Goal: Information Seeking & Learning: Learn about a topic

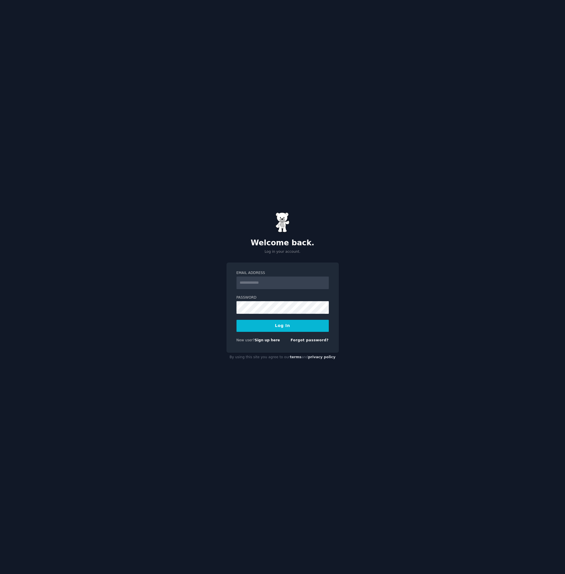
click at [252, 286] on input "Email Address" at bounding box center [282, 282] width 92 height 13
type input "**********"
click at [277, 327] on button "Log In" at bounding box center [282, 326] width 92 height 12
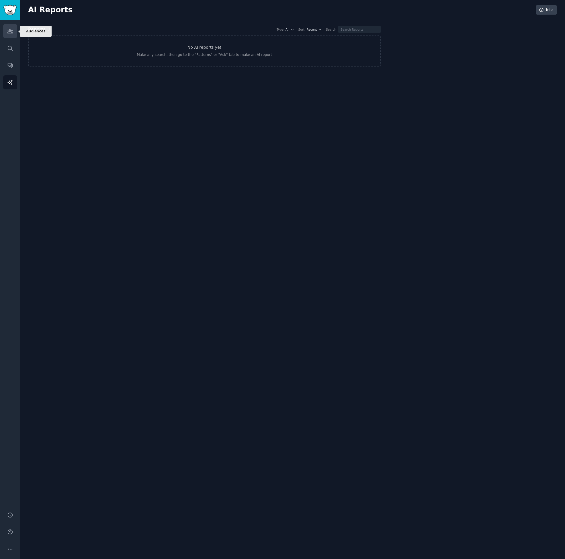
click at [13, 30] on link "Audiences" at bounding box center [10, 31] width 14 height 14
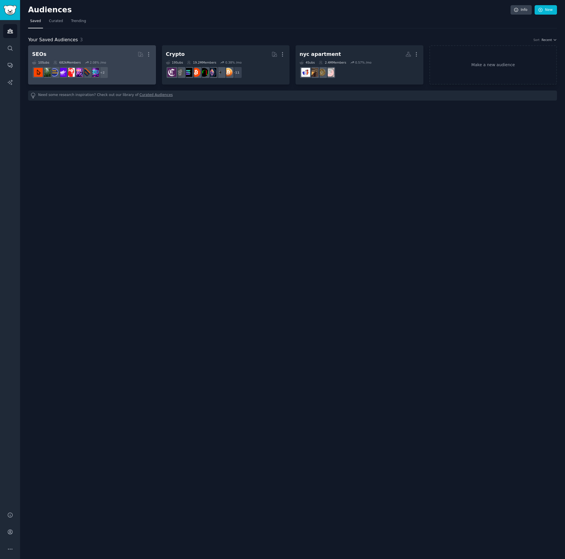
click at [64, 54] on h2 "SEOs More" at bounding box center [92, 54] width 120 height 10
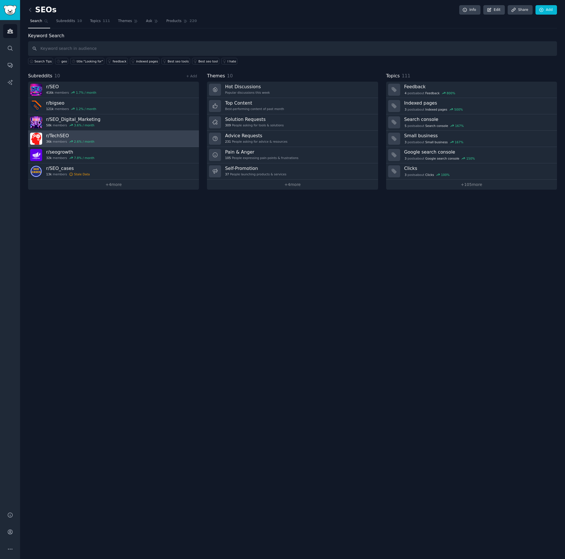
click at [115, 135] on link "r/ TechSEO 36k members 2.6 % / month" at bounding box center [113, 139] width 171 height 16
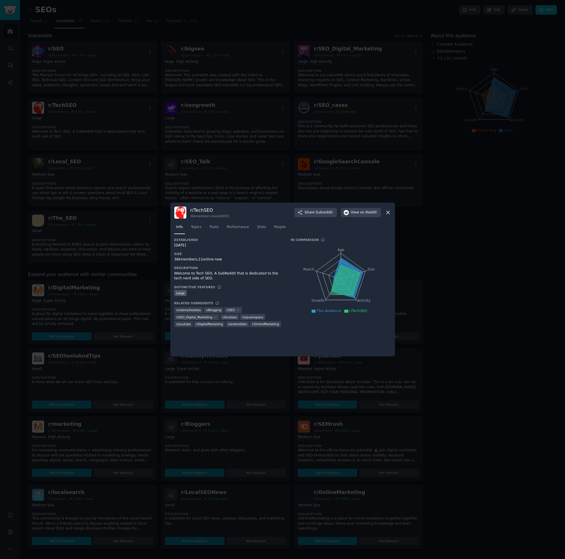
click at [388, 212] on icon at bounding box center [388, 212] width 6 height 6
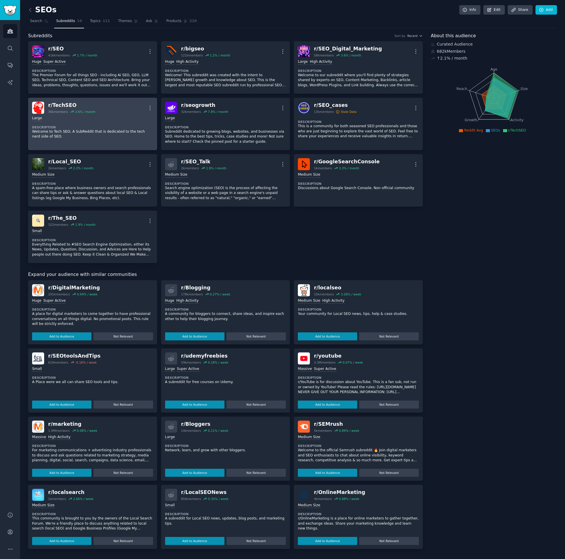
click at [82, 113] on div "2.6 % / month" at bounding box center [85, 112] width 20 height 4
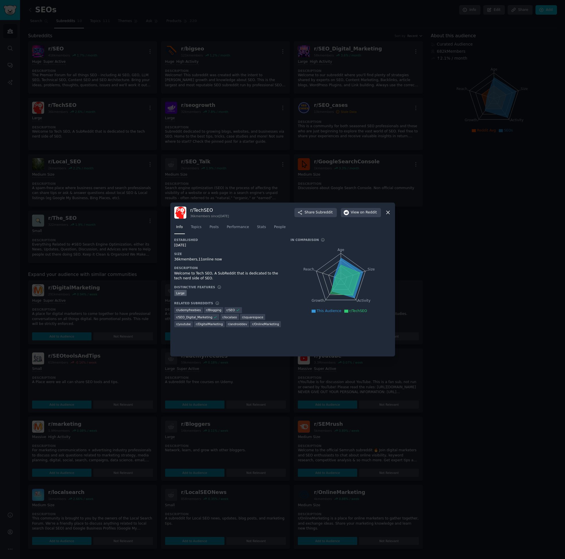
click at [392, 211] on div "r/ TechSEO 36k members since 04/25/2016 Share Subreddit View on Reddit Info Top…" at bounding box center [282, 279] width 225 height 154
click at [385, 212] on icon at bounding box center [388, 212] width 6 height 6
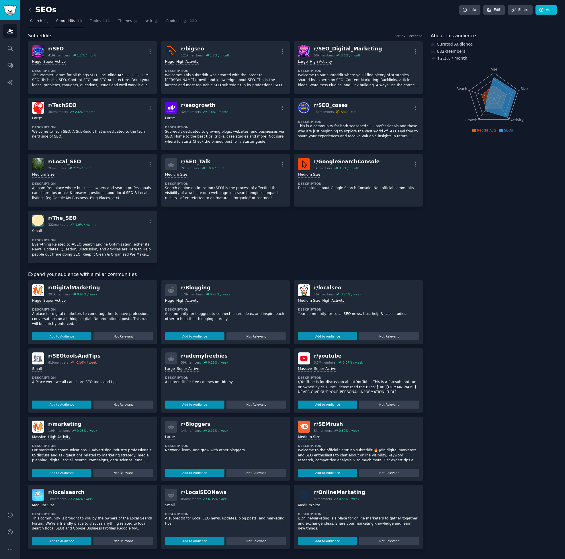
click at [42, 21] on link "Search" at bounding box center [39, 23] width 22 height 12
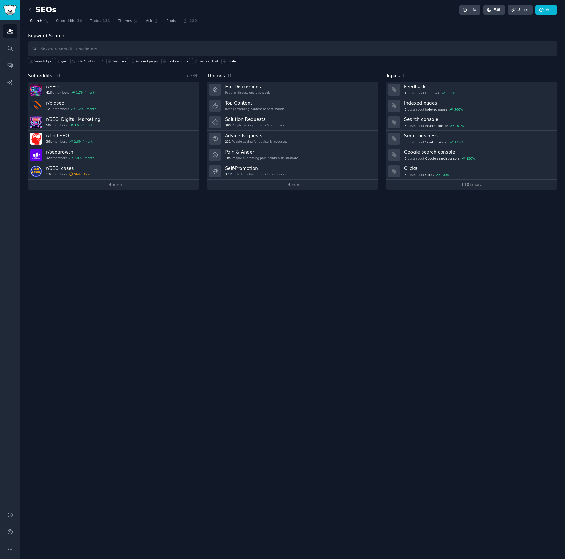
click at [130, 53] on input "text" at bounding box center [292, 48] width 528 height 15
type input "saas"
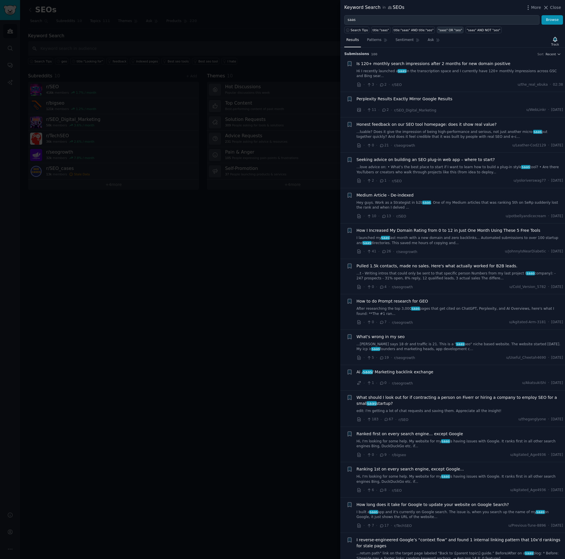
click at [450, 31] on div ""saas" OR "seo"" at bounding box center [450, 30] width 24 height 4
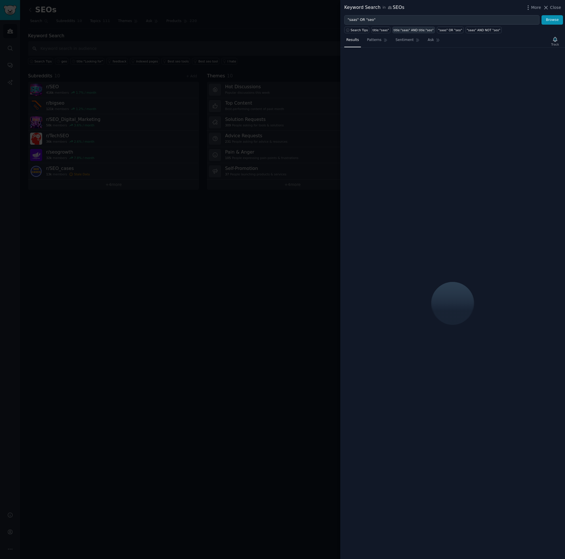
click at [412, 30] on div "title:"saas" AND title:"seo"" at bounding box center [413, 30] width 40 height 4
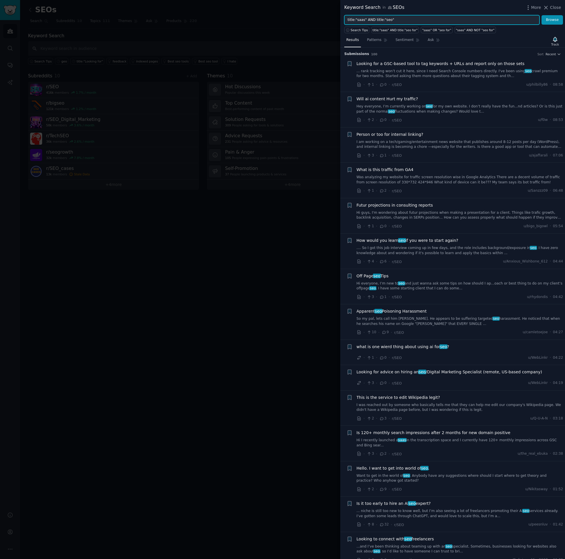
click at [364, 20] on input "title:"saas" AND title:"seo"" at bounding box center [441, 20] width 195 height 10
click at [395, 30] on div "title:"saas" AND title:"seo for"" at bounding box center [394, 30] width 45 height 4
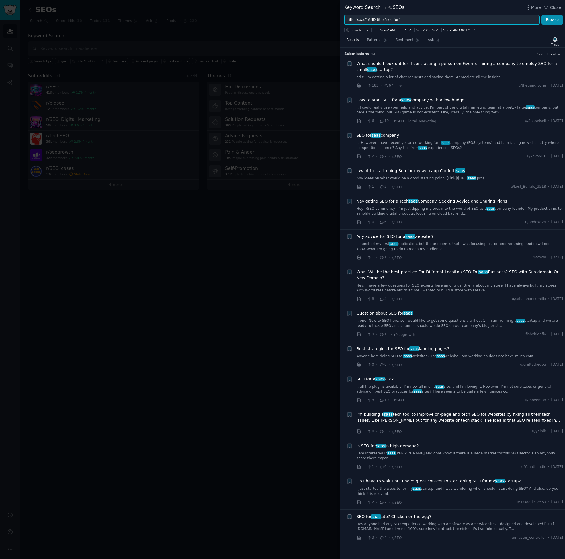
click at [396, 19] on input "title:"saas" AND title:"seo for"" at bounding box center [441, 20] width 195 height 10
click at [543, 22] on button "Browse" at bounding box center [551, 20] width 21 height 10
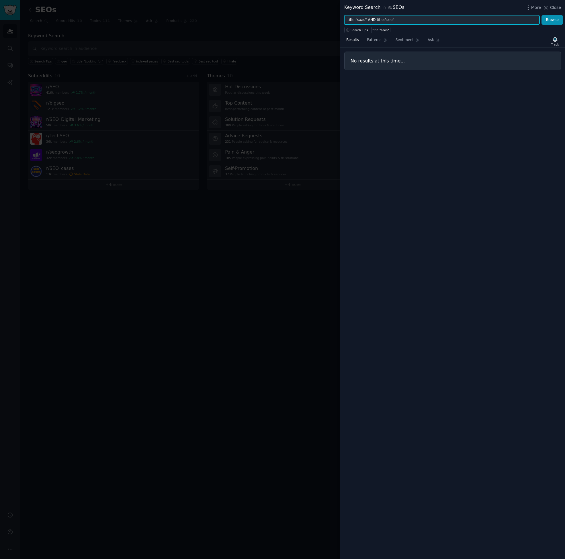
click at [390, 19] on input "title:"saas" AND title:"seo"" at bounding box center [441, 20] width 195 height 10
type input "title:"saas" AND title:"website""
click at [541, 15] on button "Browse" at bounding box center [551, 20] width 21 height 10
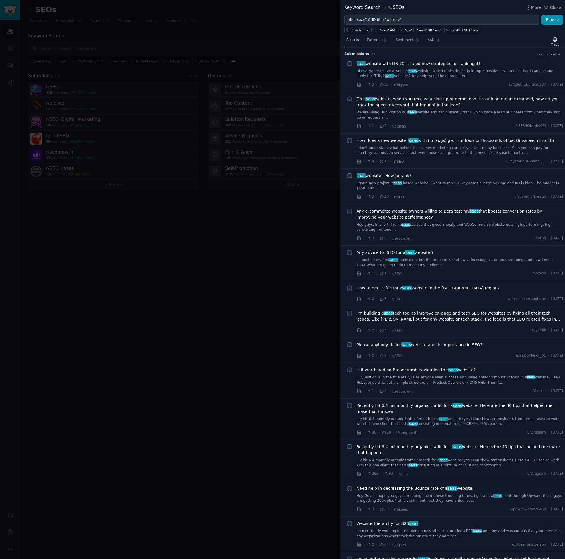
click at [447, 115] on link "We are using HubSpot on our saas website and can currently track which page a l…" at bounding box center [459, 115] width 207 height 10
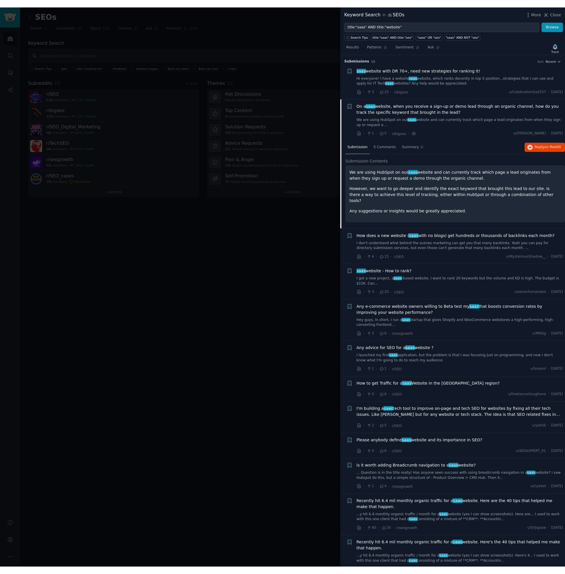
scroll to position [44, 0]
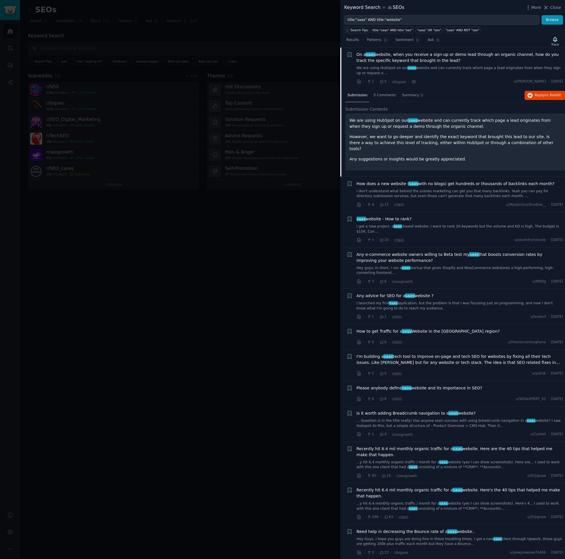
click at [213, 255] on div at bounding box center [282, 279] width 565 height 559
